Goal: Use online tool/utility: Utilize a website feature to perform a specific function

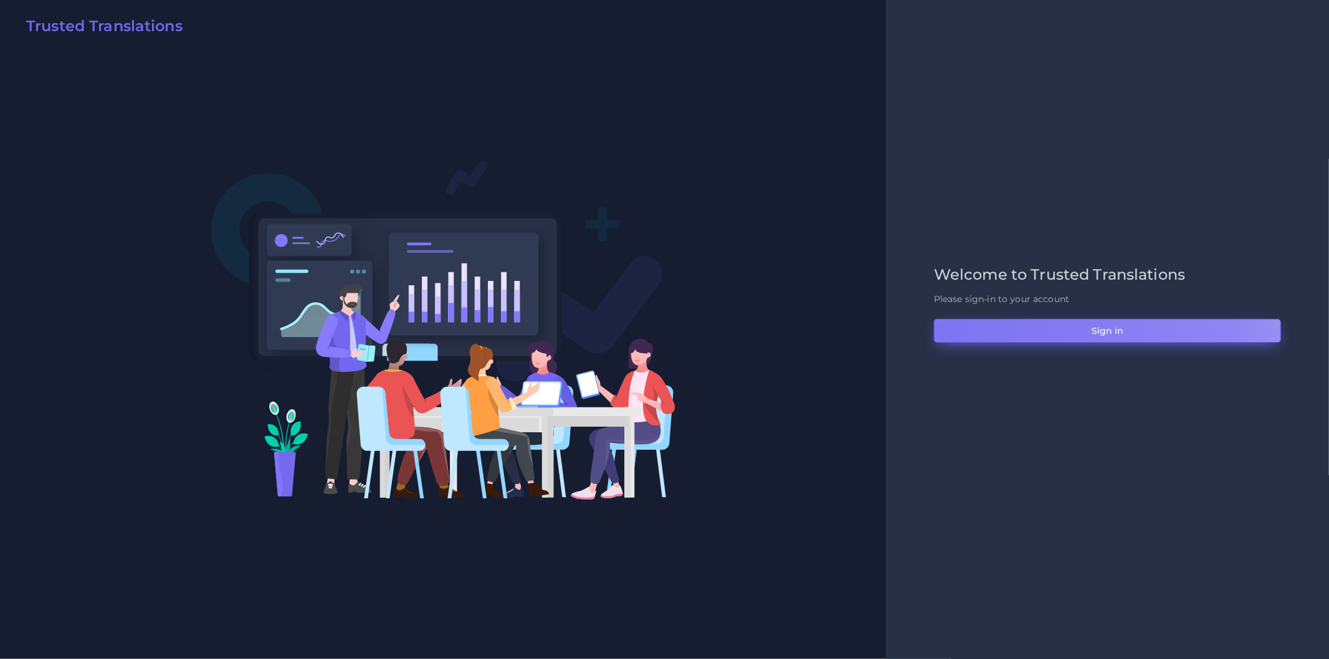
click at [938, 332] on button "Sign in" at bounding box center [1107, 331] width 347 height 24
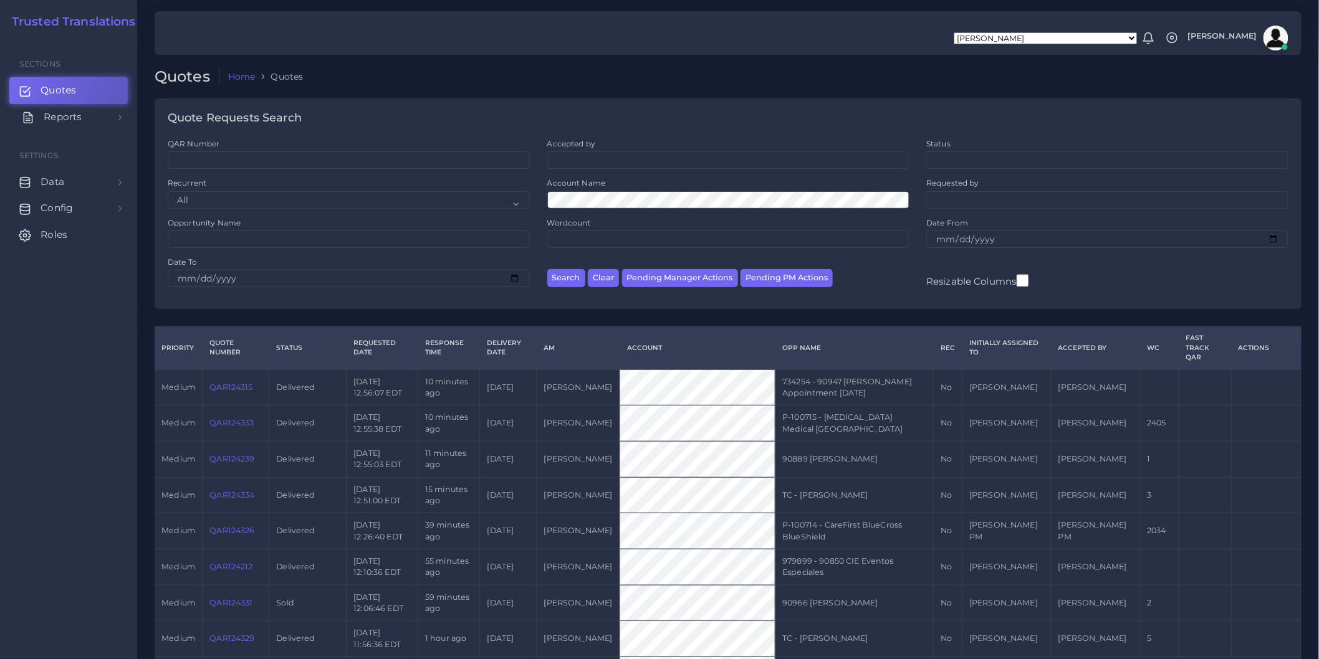
click at [90, 120] on link "Reports" at bounding box center [68, 117] width 118 height 26
click at [96, 198] on span "Keywords excel processor" at bounding box center [82, 201] width 80 height 14
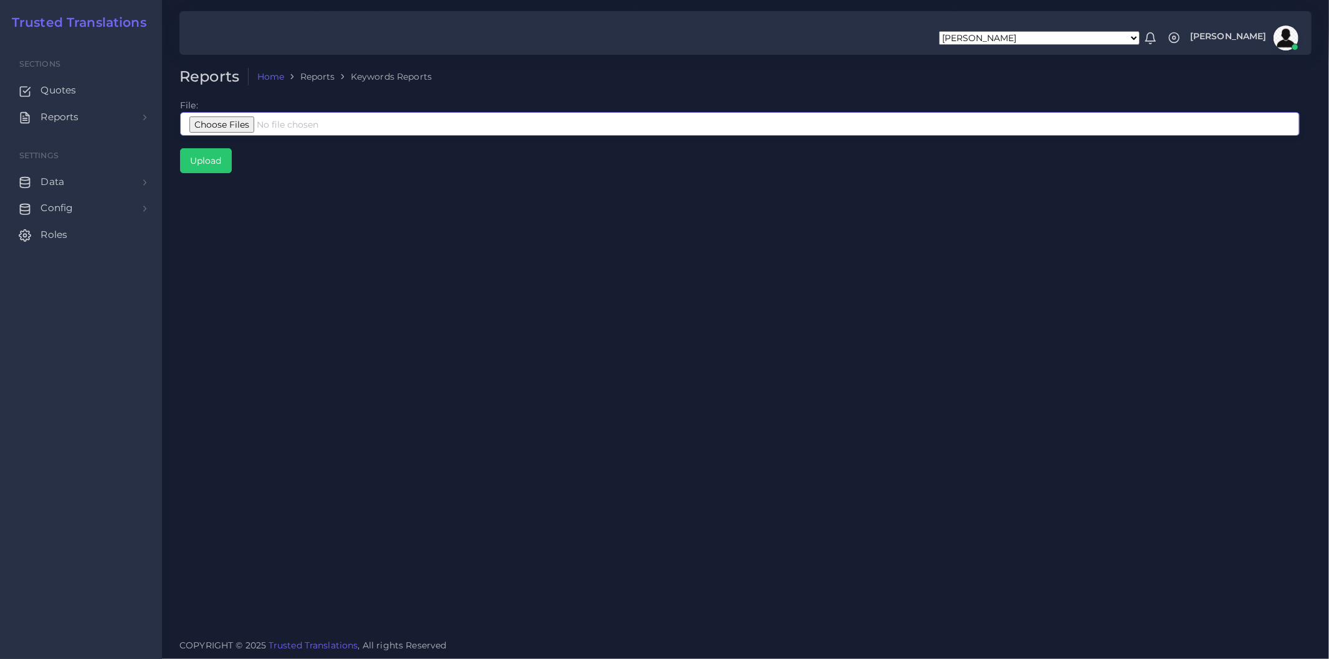
click at [239, 122] on input "file" at bounding box center [740, 124] width 1120 height 24
type input "C:\fakepath\Google Interpreters Corto.xlsx"
click at [219, 164] on input "Upload" at bounding box center [206, 161] width 50 height 24
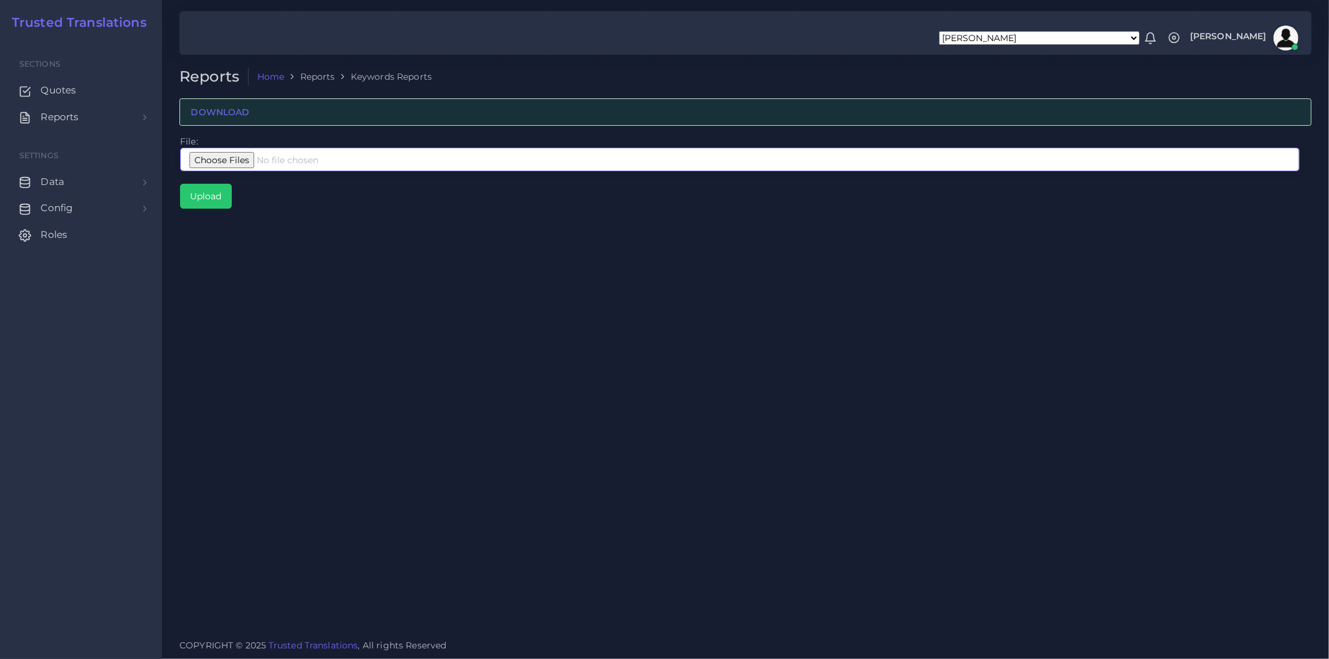
click at [225, 164] on input "file" at bounding box center [740, 160] width 1120 height 24
type input "C:\fakepath\Google Interpreters Largo.xlsx"
click at [211, 202] on input "Upload" at bounding box center [206, 196] width 50 height 24
